Goal: Find specific page/section: Find specific page/section

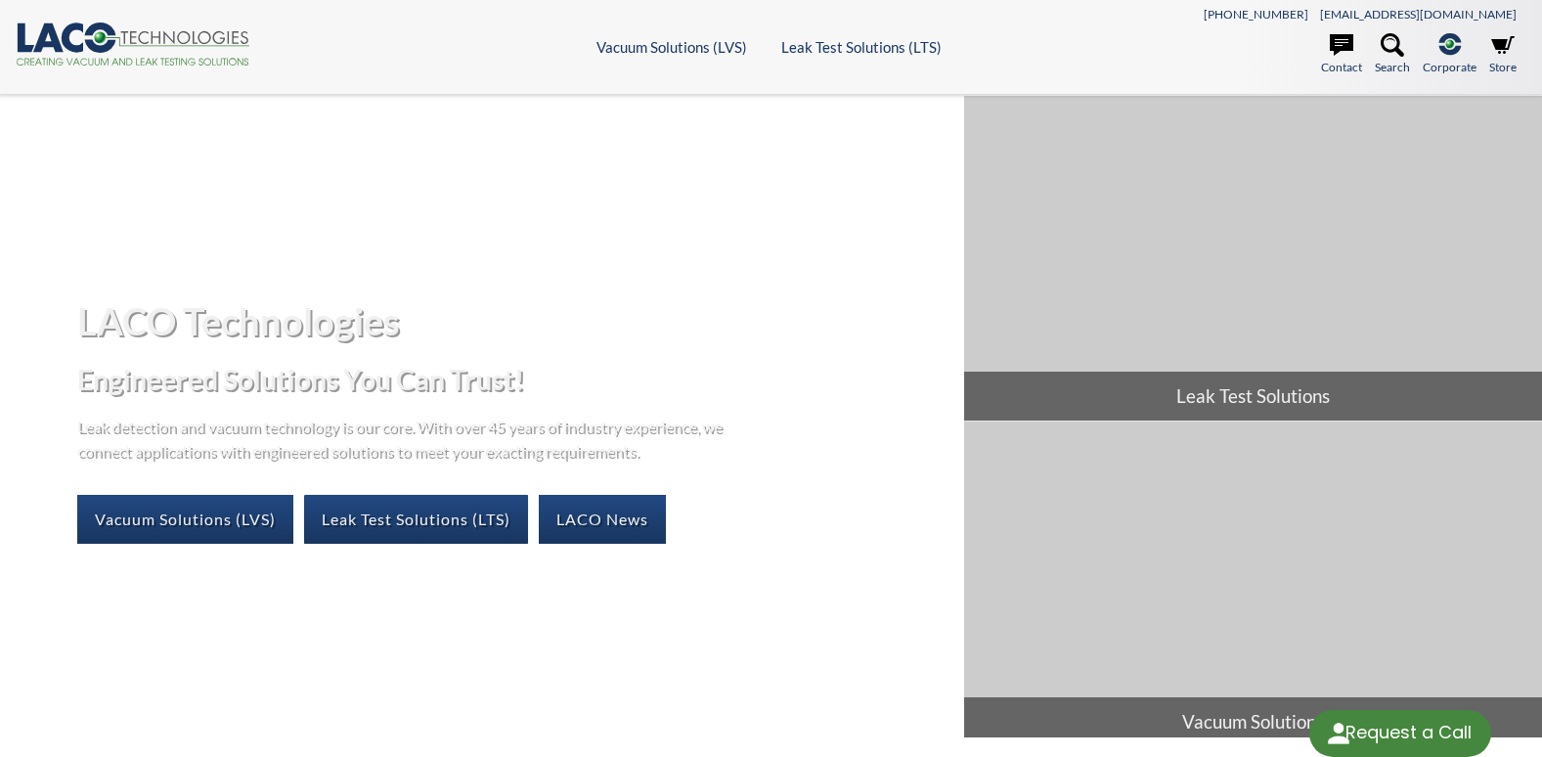
click at [404, 522] on link "Leak Test Solutions (LTS)" at bounding box center [416, 519] width 224 height 49
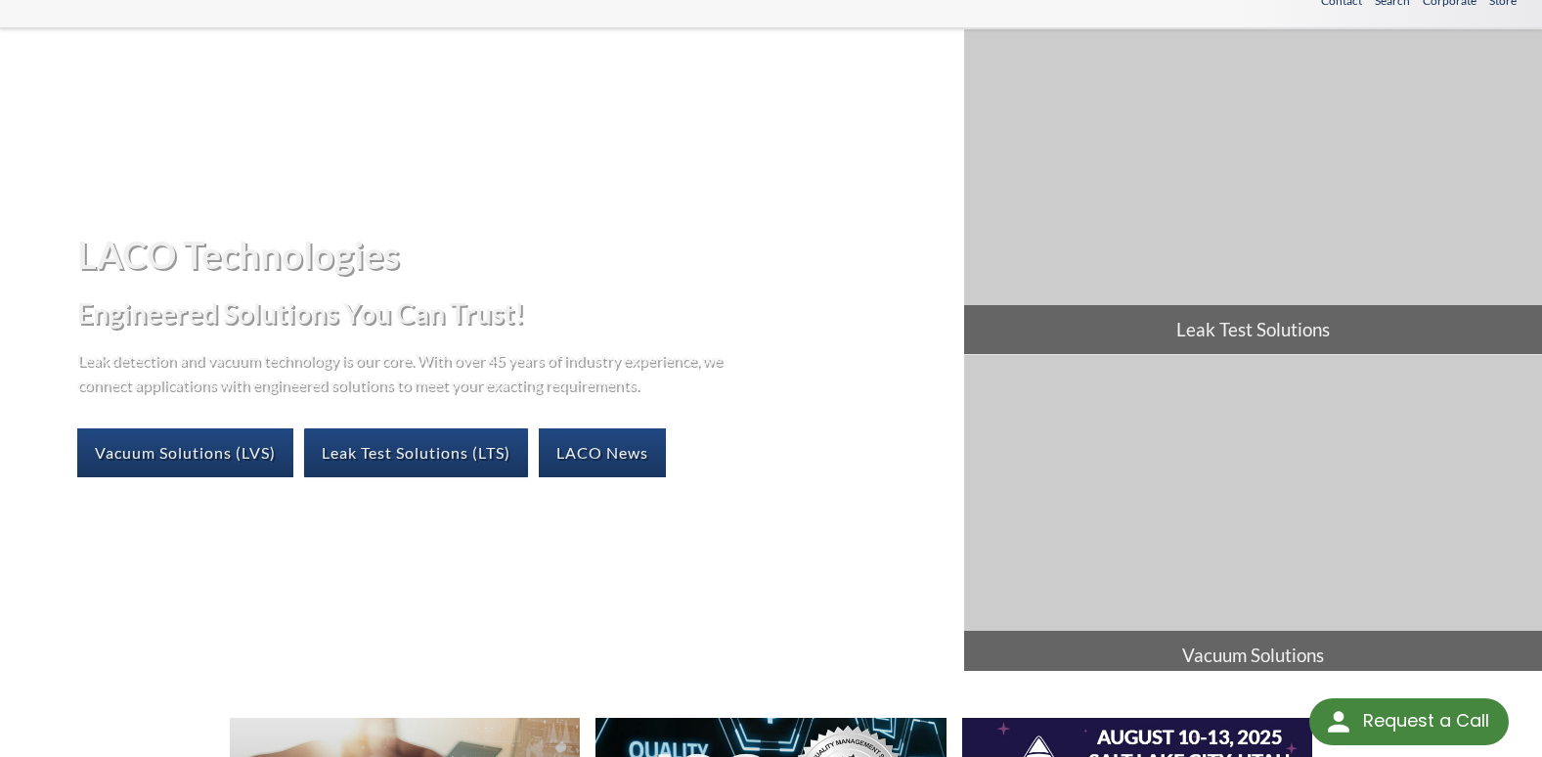
scroll to position [93, 0]
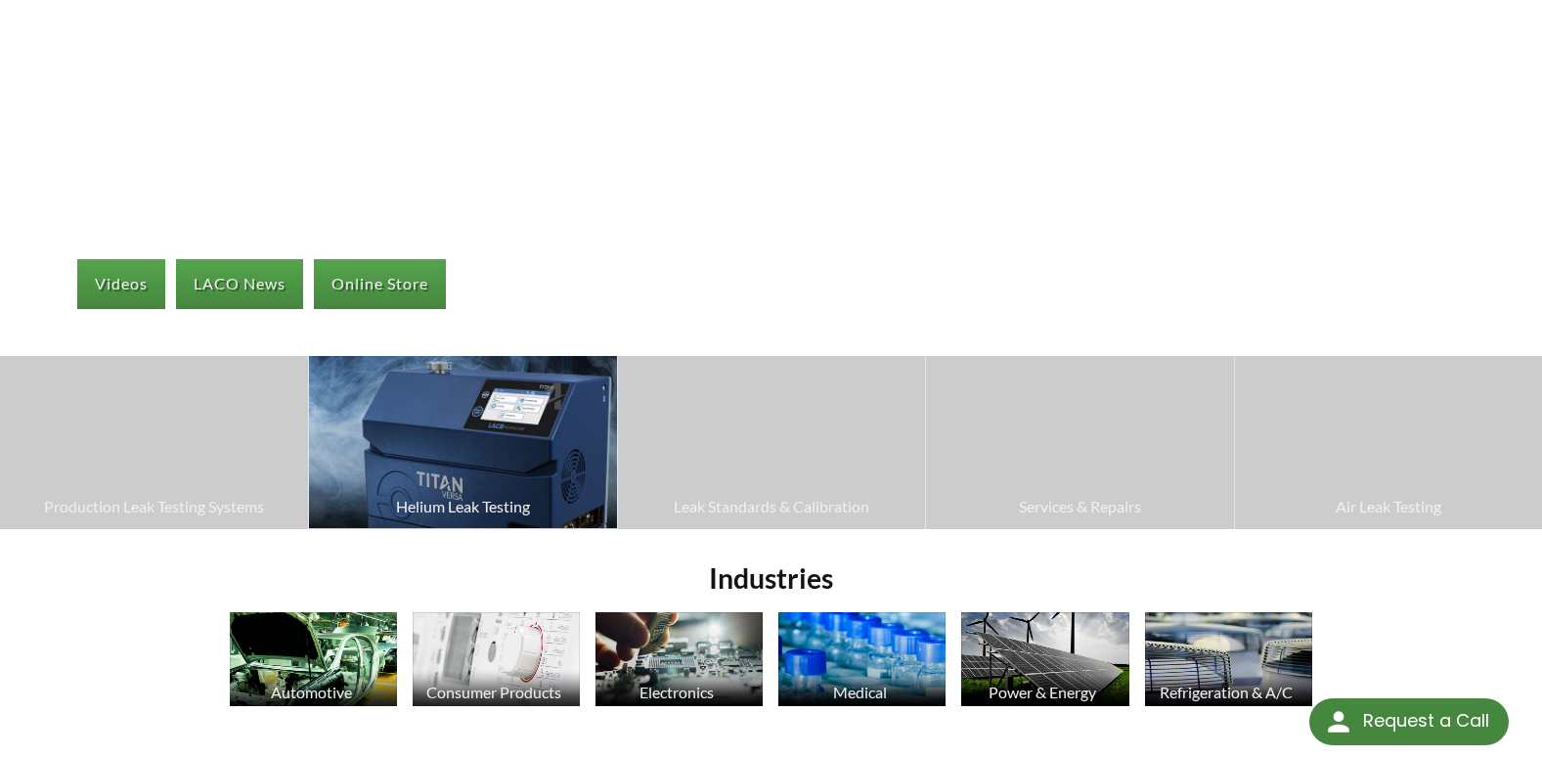
select select "Language Translate Widget"
click at [440, 482] on img at bounding box center [462, 442] width 307 height 172
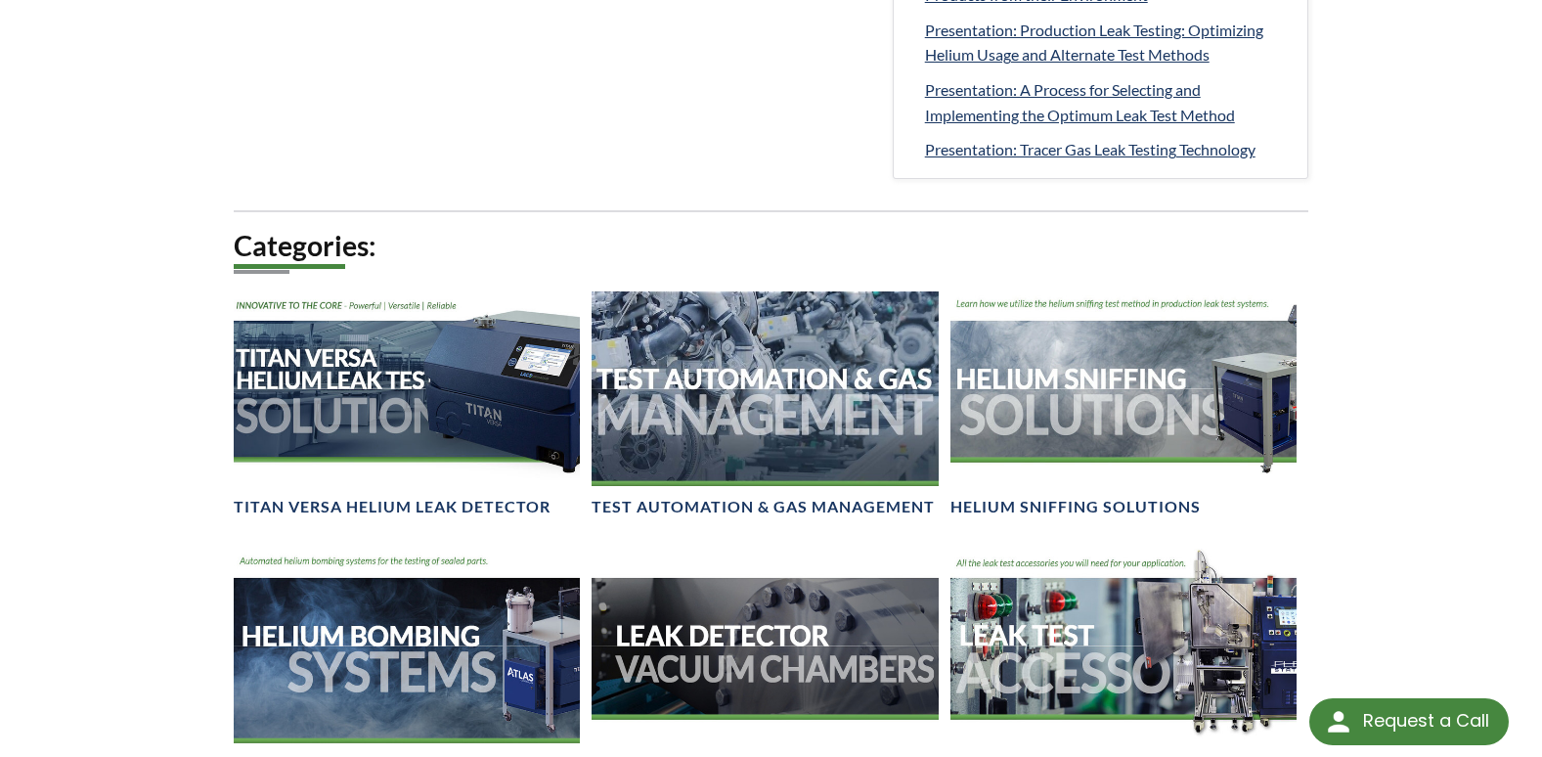
scroll to position [1173, 0]
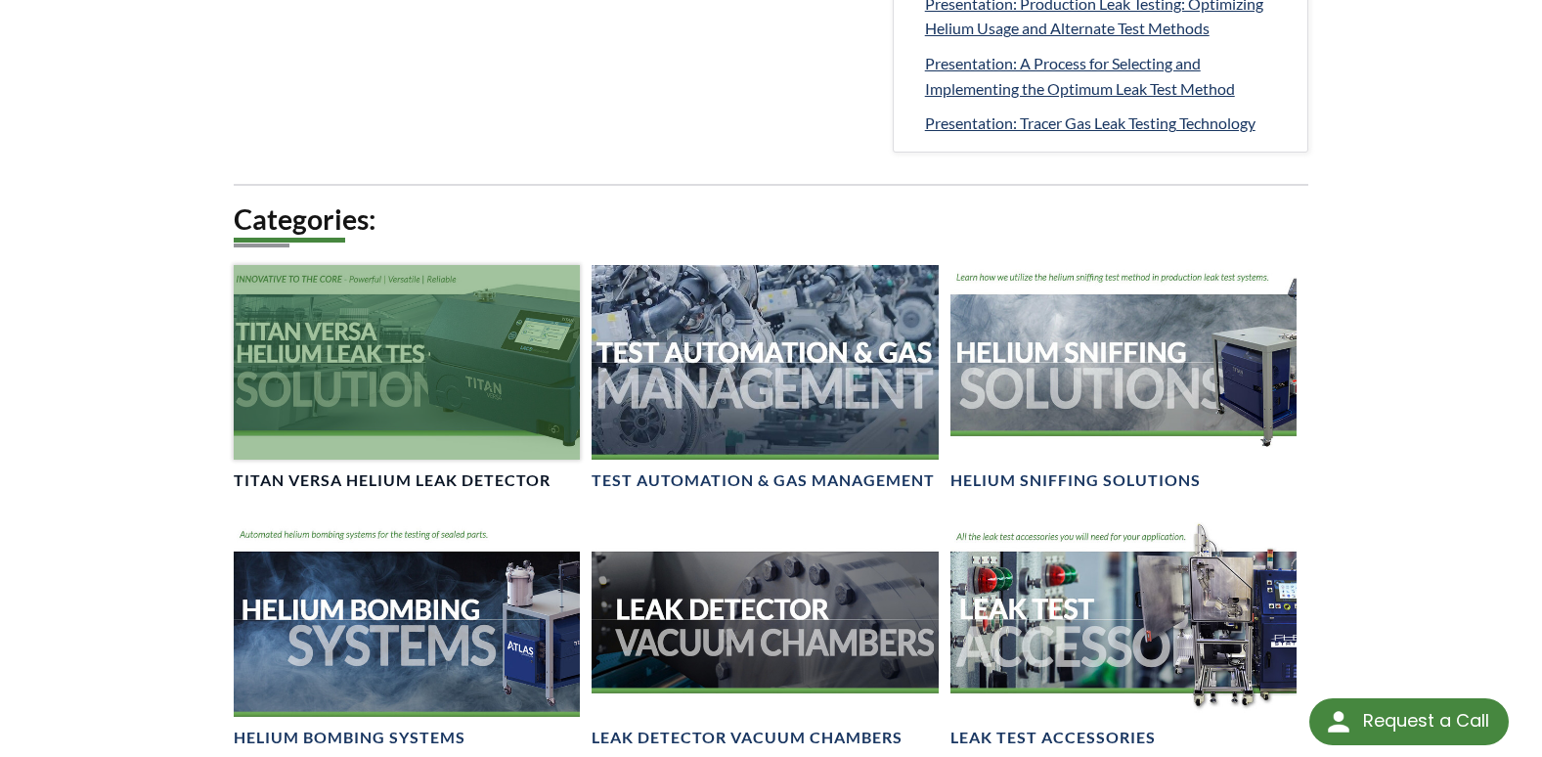
click at [516, 486] on h4 "TITAN VERSA Helium Leak Detector" at bounding box center [392, 480] width 317 height 21
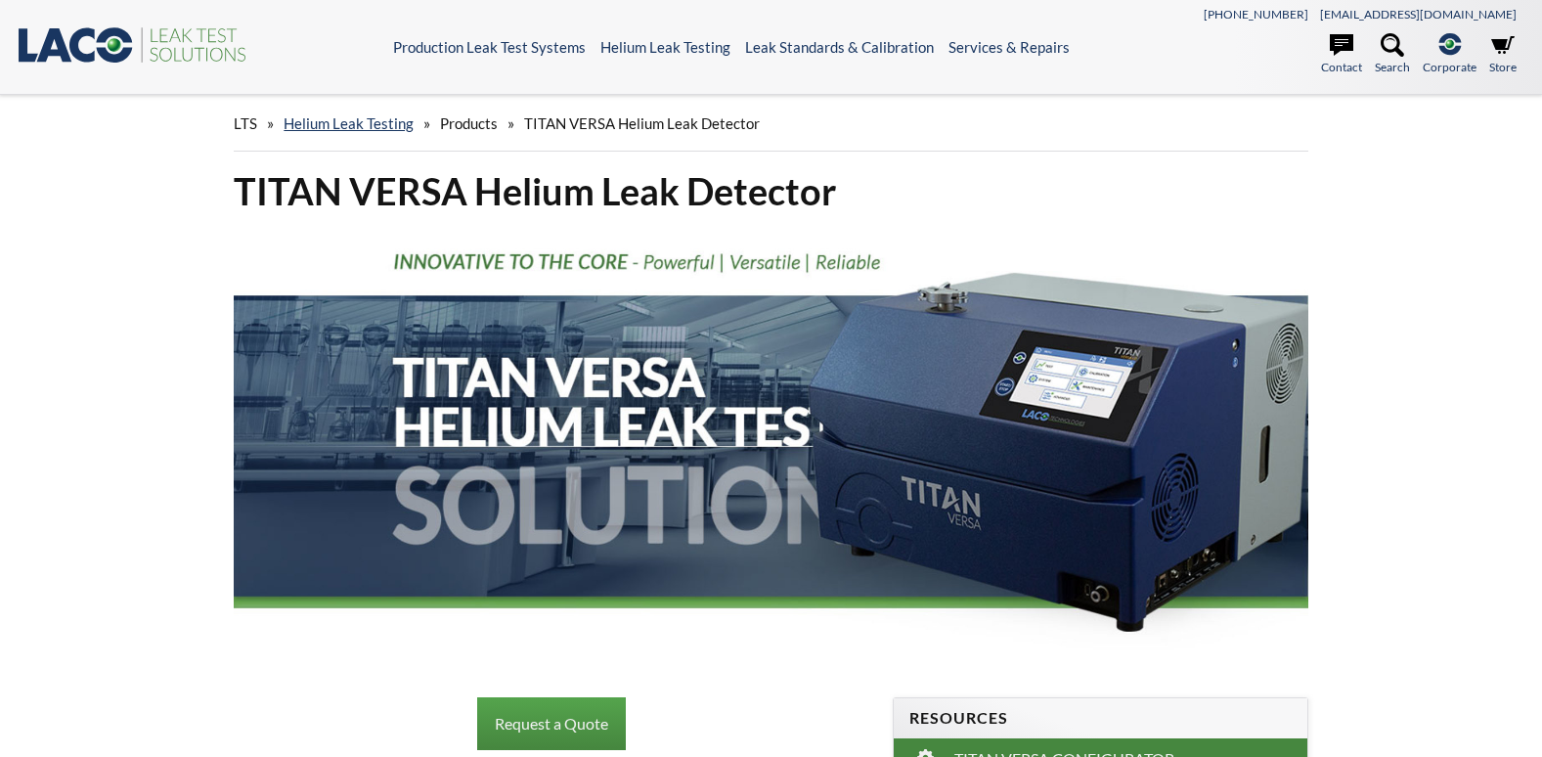
select select "Language Translate Widget"
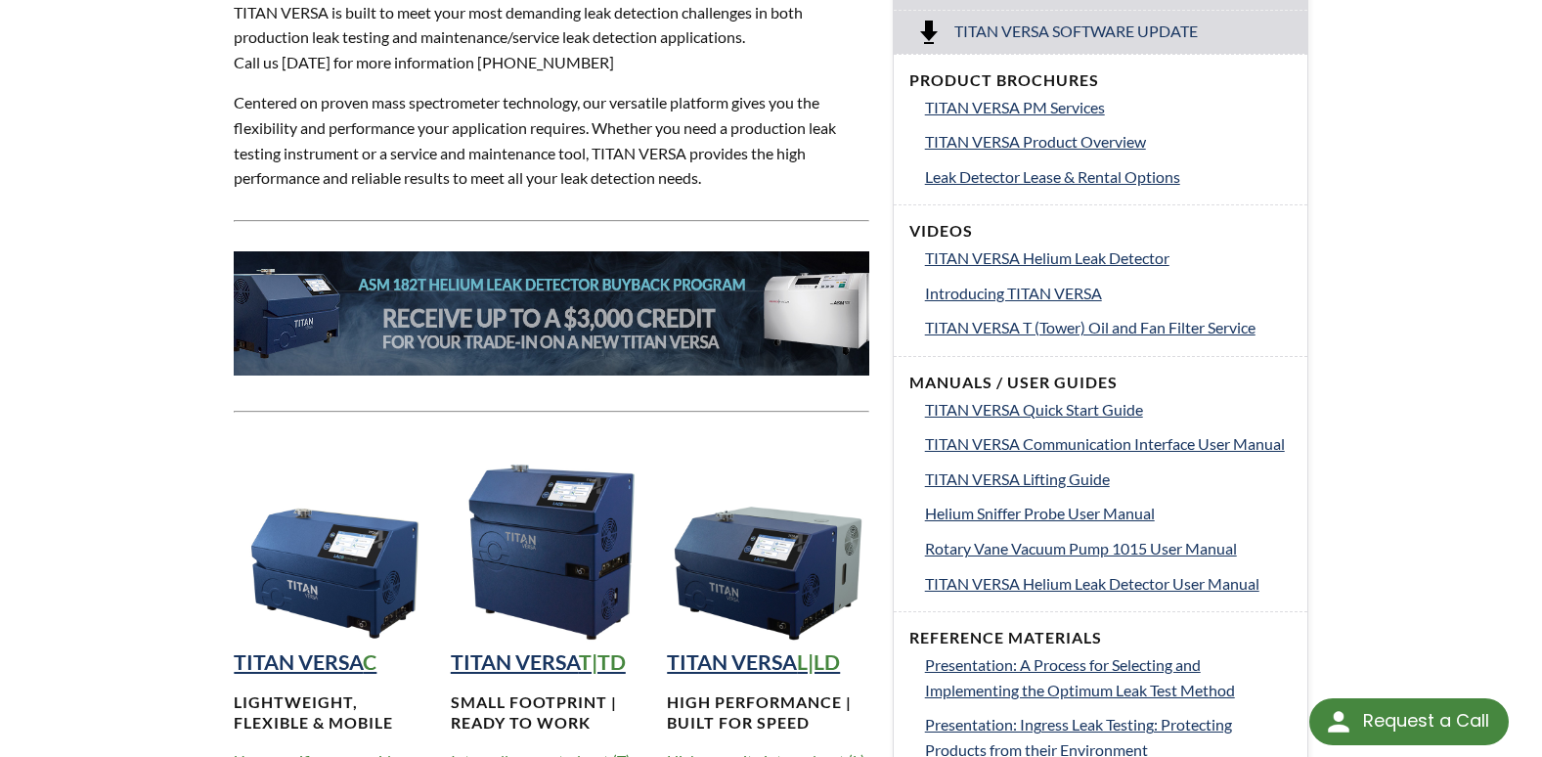
scroll to position [782, 0]
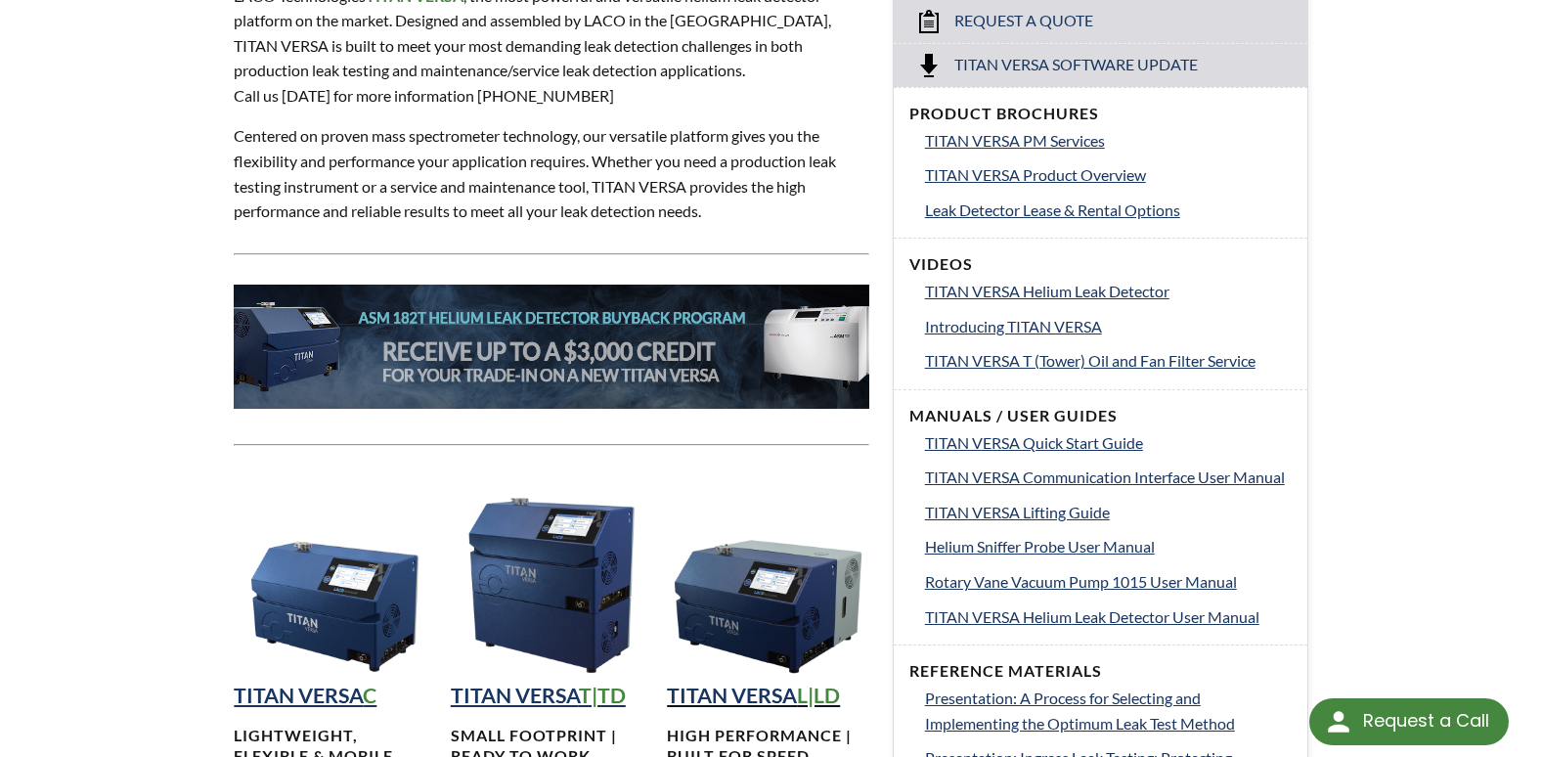
click at [762, 688] on strong "TITAN VERSA" at bounding box center [732, 694] width 130 height 25
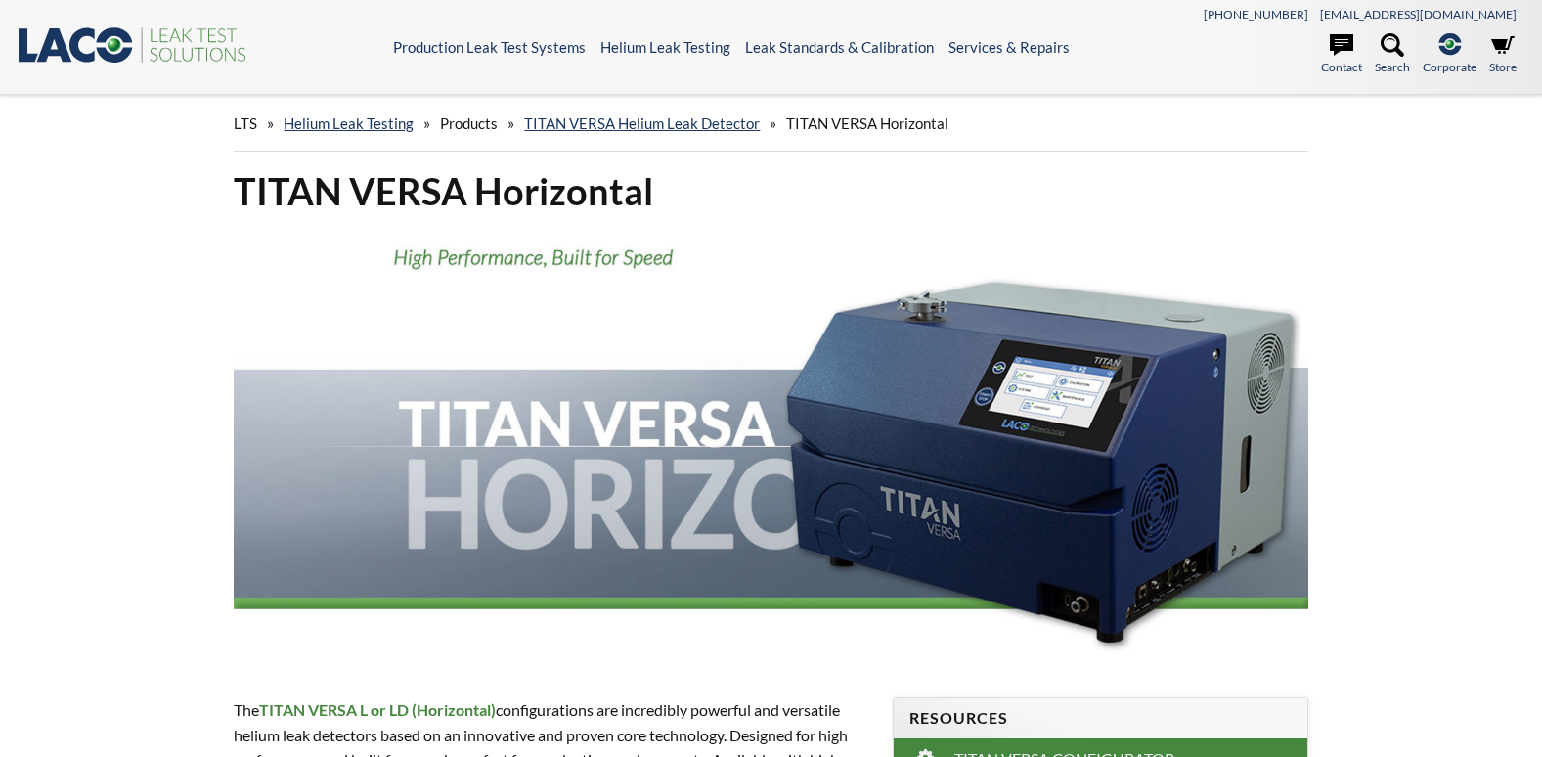
select select "Language Translate Widget"
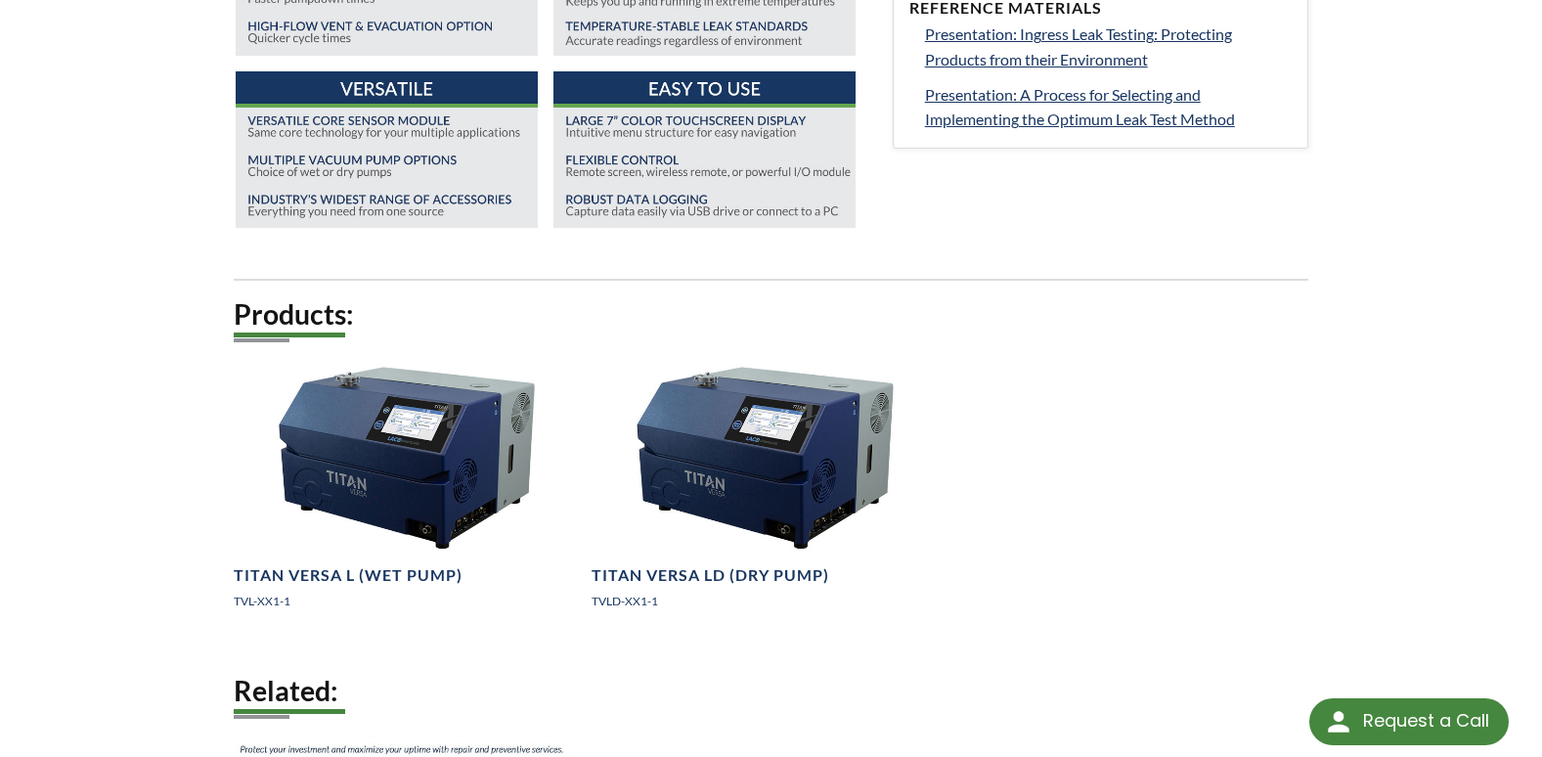
scroll to position [1369, 0]
